Goal: Task Accomplishment & Management: Manage account settings

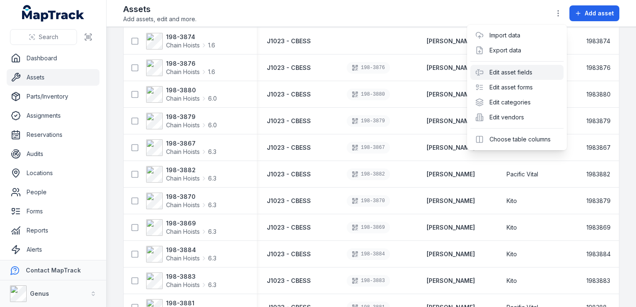
scroll to position [2451, 0]
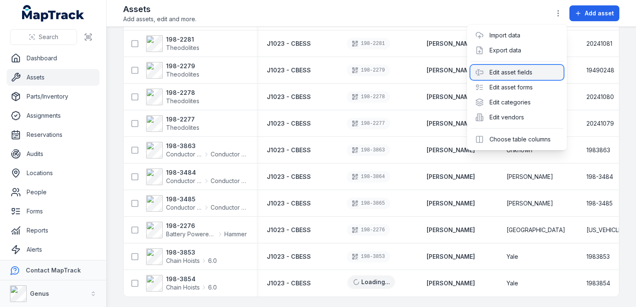
click at [514, 74] on div "Edit asset fields" at bounding box center [516, 72] width 93 height 15
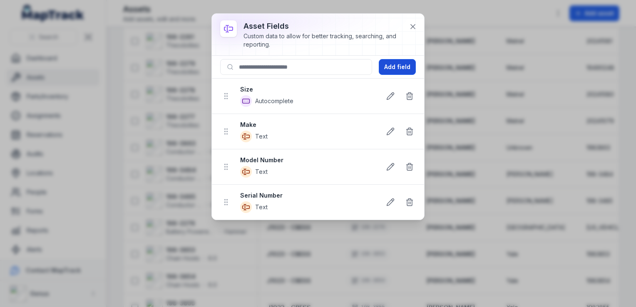
click at [402, 71] on button "Add field" at bounding box center [397, 67] width 37 height 16
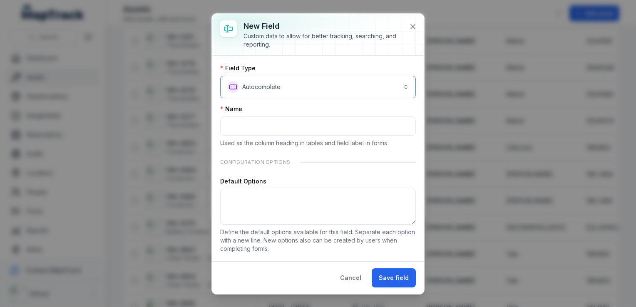
click at [399, 88] on button "**********" at bounding box center [318, 87] width 196 height 22
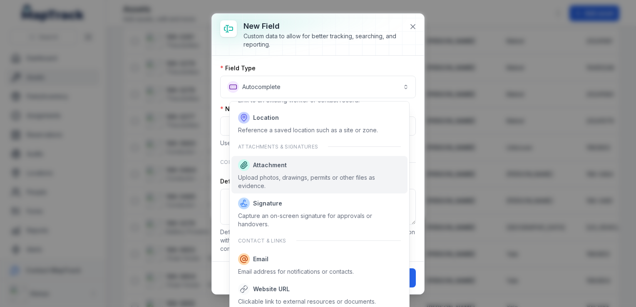
scroll to position [488, 0]
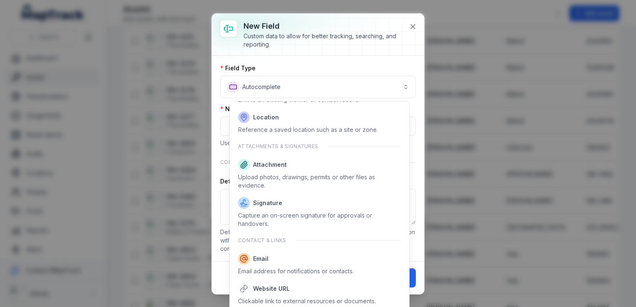
click at [412, 26] on div "**********" at bounding box center [318, 154] width 212 height 280
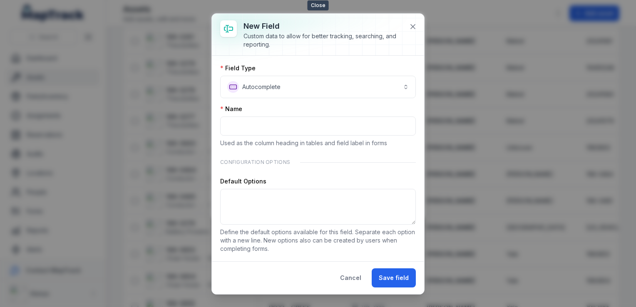
click at [412, 26] on icon at bounding box center [413, 26] width 8 height 8
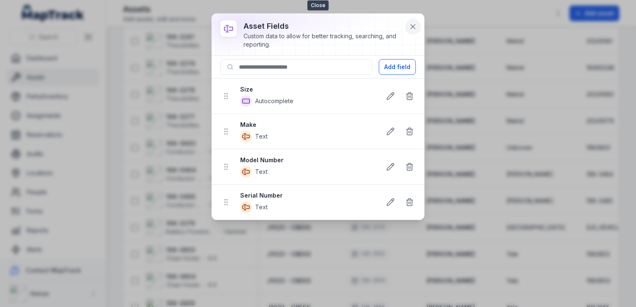
click at [414, 25] on icon at bounding box center [413, 26] width 8 height 8
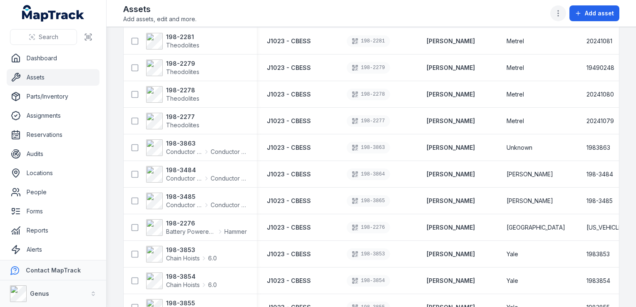
click at [558, 12] on icon "button" at bounding box center [558, 13] width 8 height 8
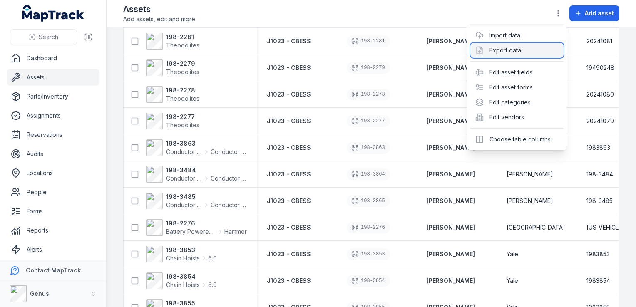
click at [508, 48] on div "Export data" at bounding box center [516, 50] width 93 height 15
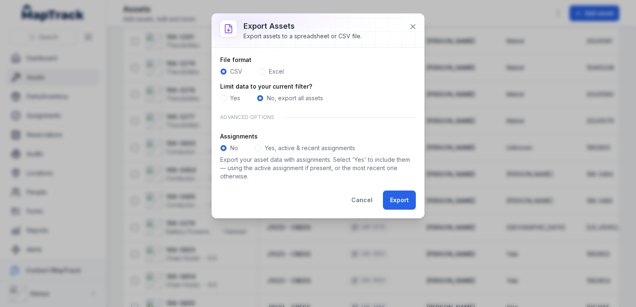
click at [223, 99] on span at bounding box center [223, 98] width 7 height 7
click at [262, 97] on span at bounding box center [260, 98] width 7 height 7
click at [261, 161] on p "Export your asset data with assignments. Select 'Yes' to include them — using t…" at bounding box center [318, 168] width 196 height 25
click at [258, 147] on span at bounding box center [258, 148] width 7 height 7
click at [402, 201] on button "Export" at bounding box center [399, 200] width 33 height 19
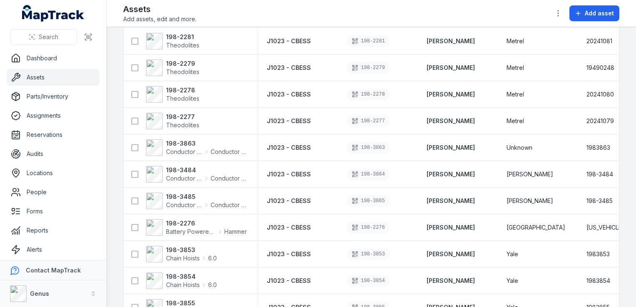
click at [394, 11] on div "Assets Add assets, edit and more. Add asset" at bounding box center [371, 13] width 496 height 20
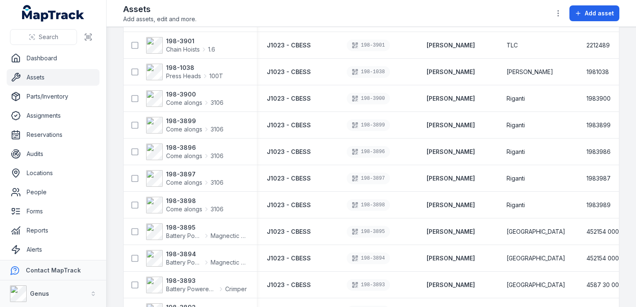
scroll to position [0, 0]
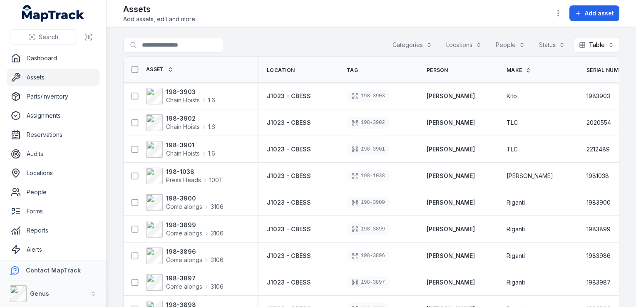
click at [400, 42] on button "Categories" at bounding box center [412, 45] width 50 height 16
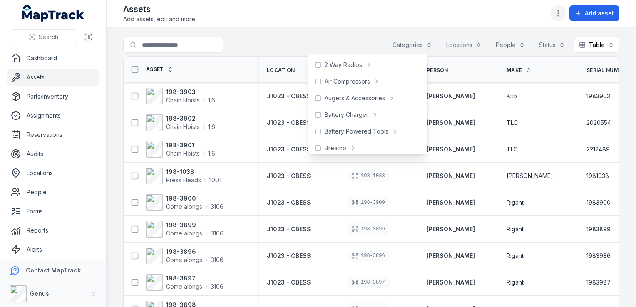
click at [556, 7] on button "button" at bounding box center [558, 13] width 16 height 16
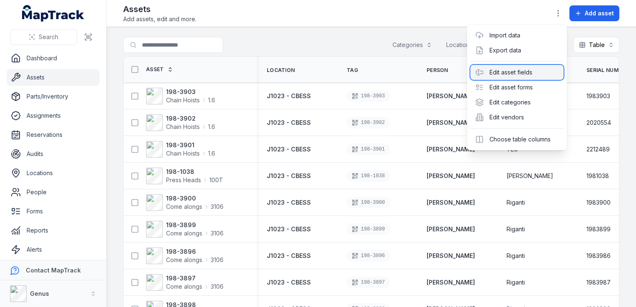
click at [519, 69] on div "Edit asset fields" at bounding box center [516, 72] width 93 height 15
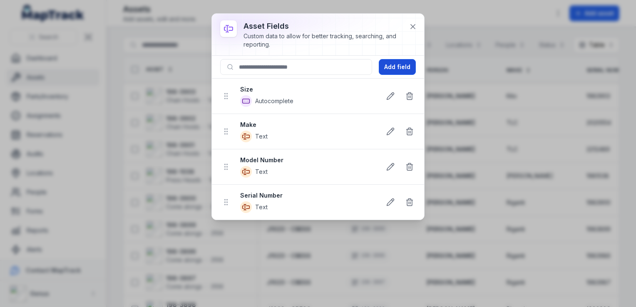
click at [391, 67] on button "Add field" at bounding box center [397, 67] width 37 height 16
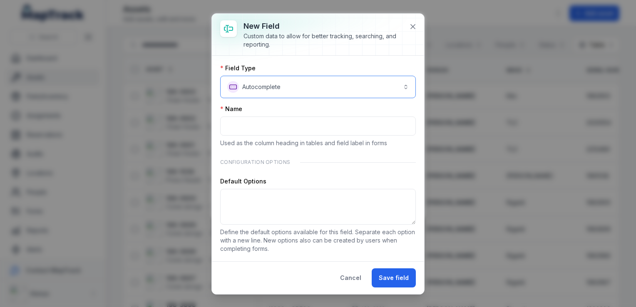
click at [389, 87] on button "**********" at bounding box center [318, 87] width 196 height 22
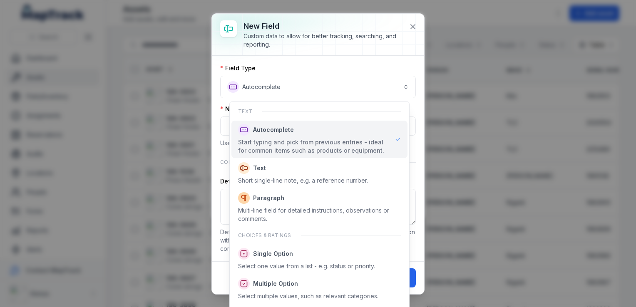
click at [334, 59] on div "**********" at bounding box center [318, 159] width 212 height 206
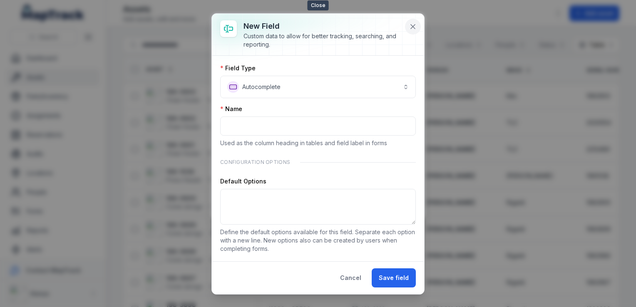
click at [411, 23] on icon at bounding box center [413, 26] width 8 height 8
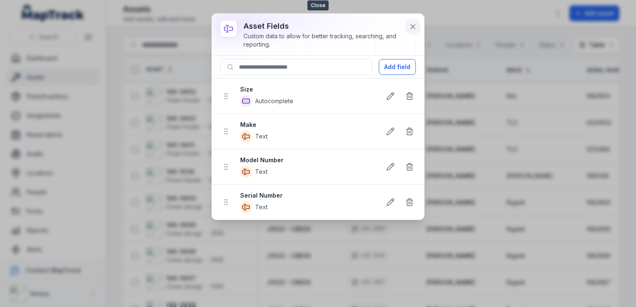
click at [413, 26] on icon at bounding box center [413, 26] width 8 height 8
